Goal: Navigation & Orientation: Find specific page/section

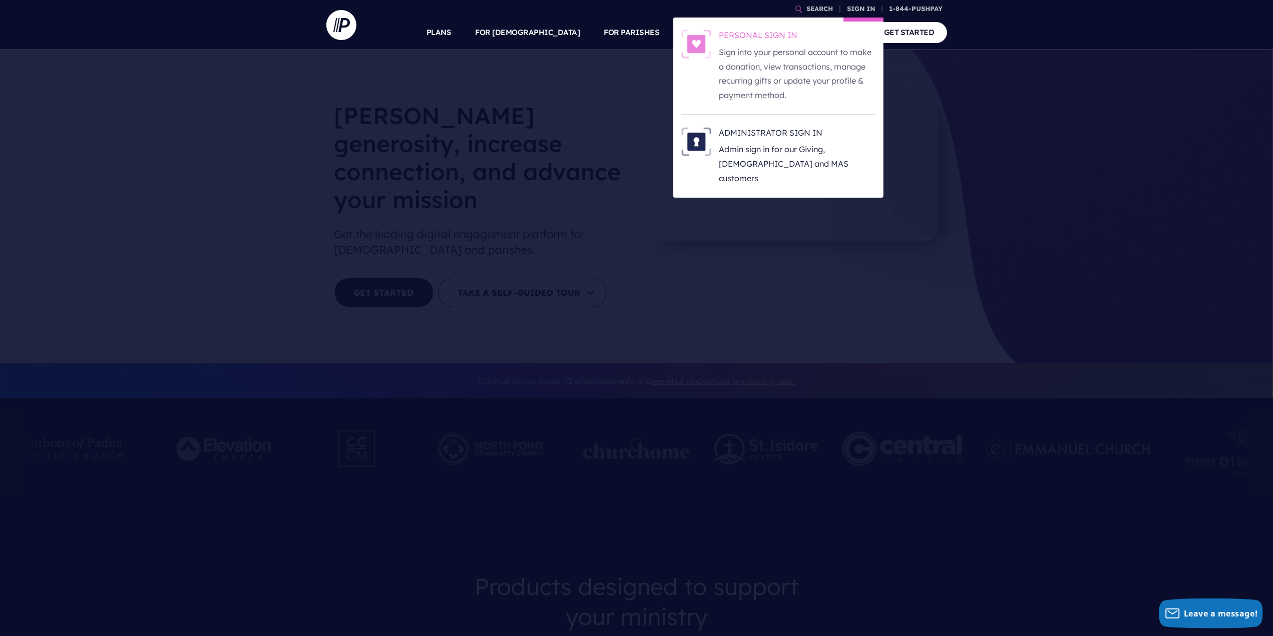
click at [786, 56] on p "Sign into your personal account to make a donation, view transactions, manage r…" at bounding box center [797, 74] width 156 height 58
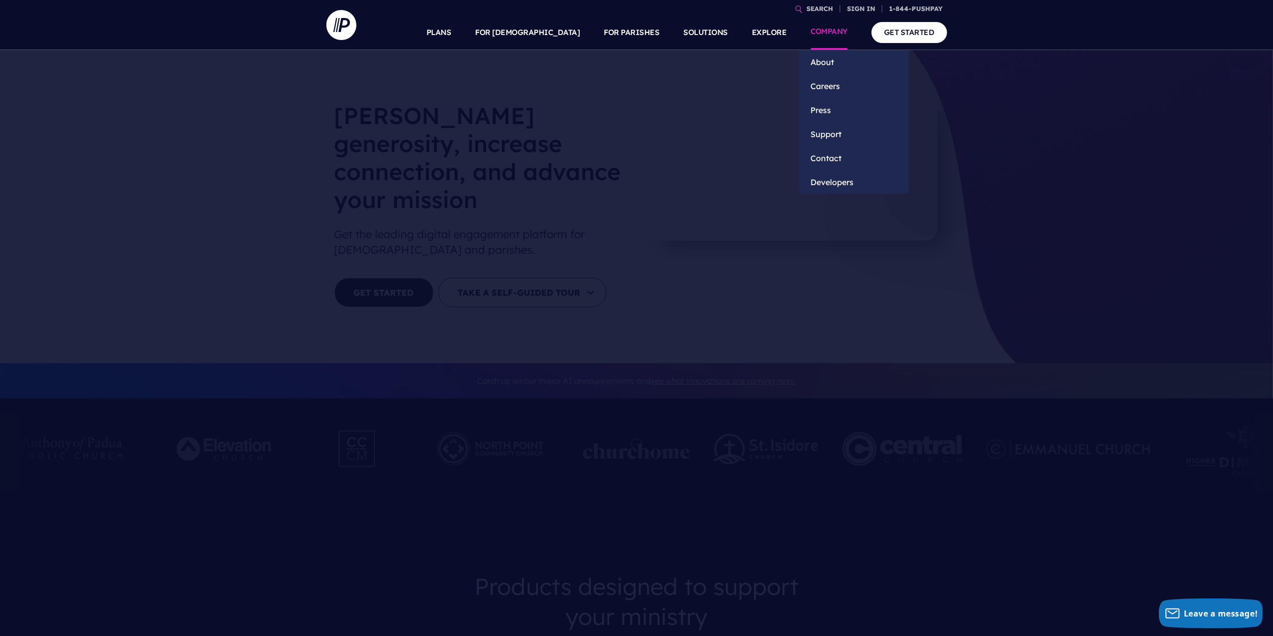
click at [828, 34] on link "COMPANY" at bounding box center [829, 32] width 37 height 35
click at [819, 64] on link "About" at bounding box center [854, 62] width 110 height 24
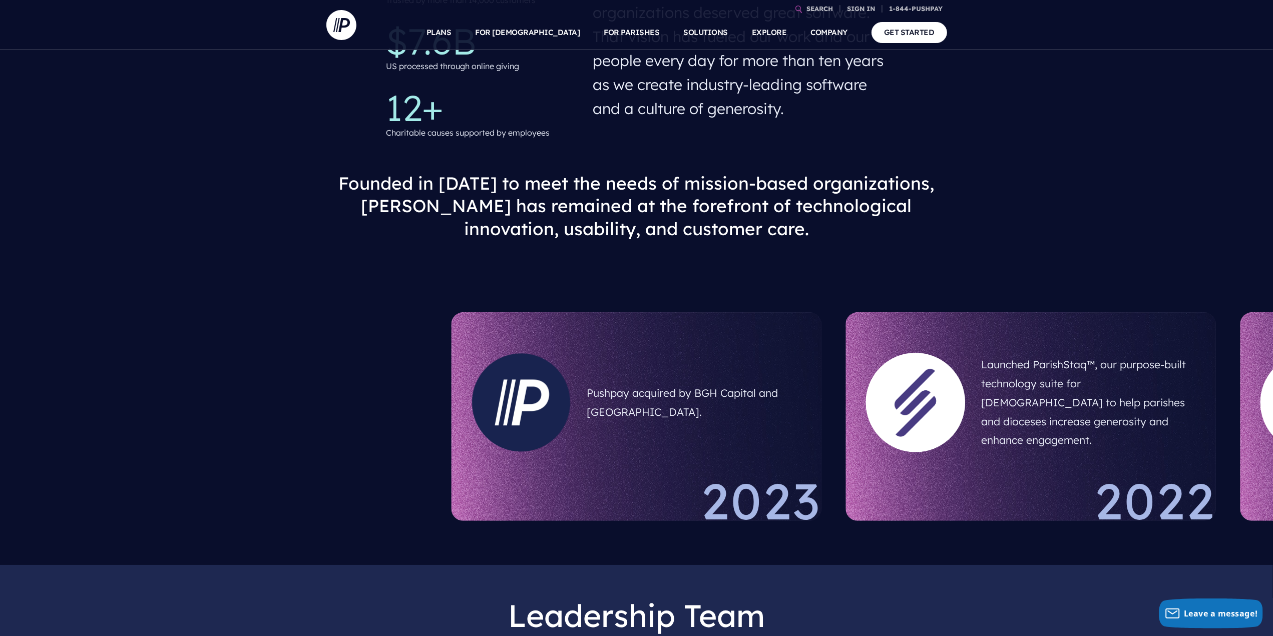
scroll to position [350, 0]
